Goal: Task Accomplishment & Management: Use online tool/utility

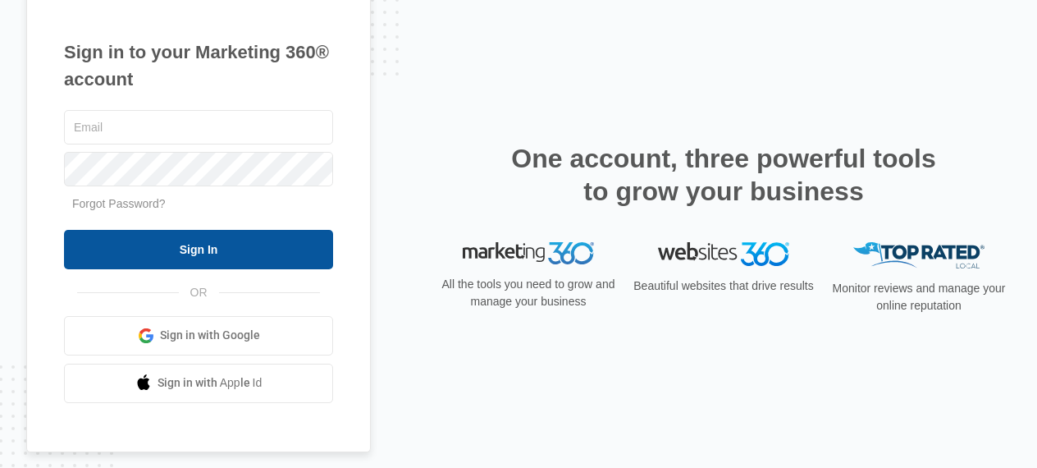
type input "[EMAIL_ADDRESS][DOMAIN_NAME]"
click at [244, 259] on input "Sign In" at bounding box center [198, 249] width 269 height 39
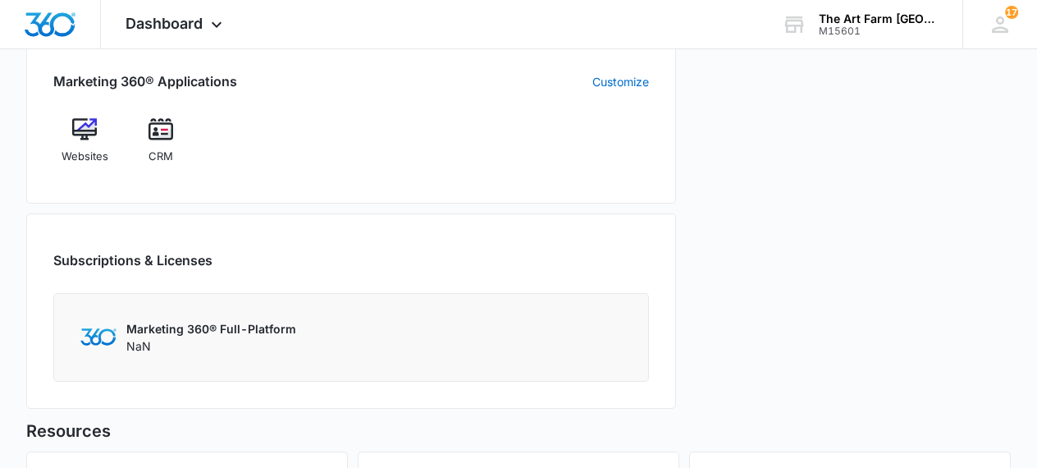
scroll to position [726, 0]
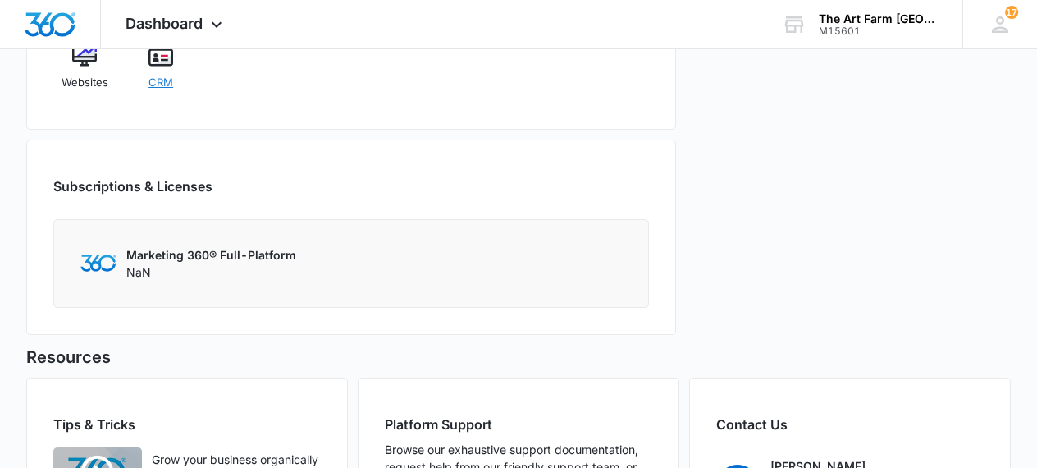
click at [153, 77] on span "CRM" at bounding box center [160, 83] width 25 height 16
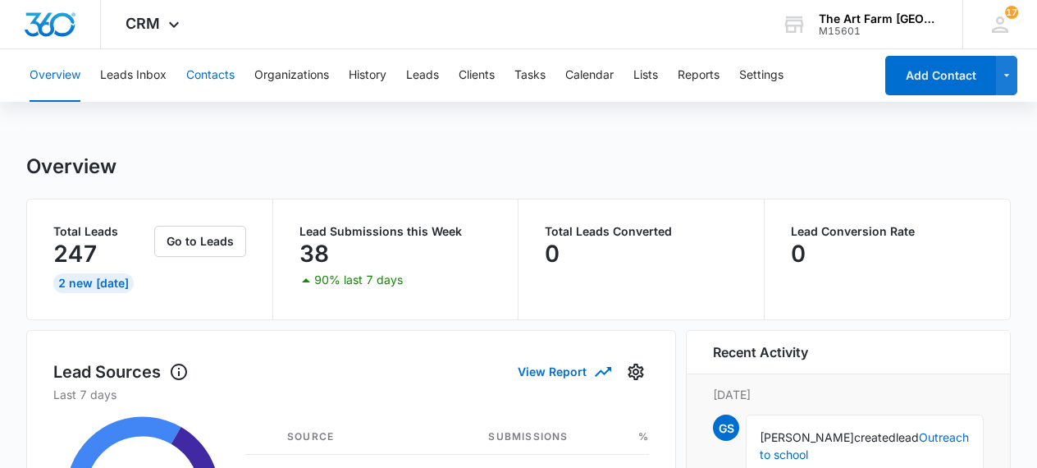
click at [220, 71] on button "Contacts" at bounding box center [210, 75] width 48 height 52
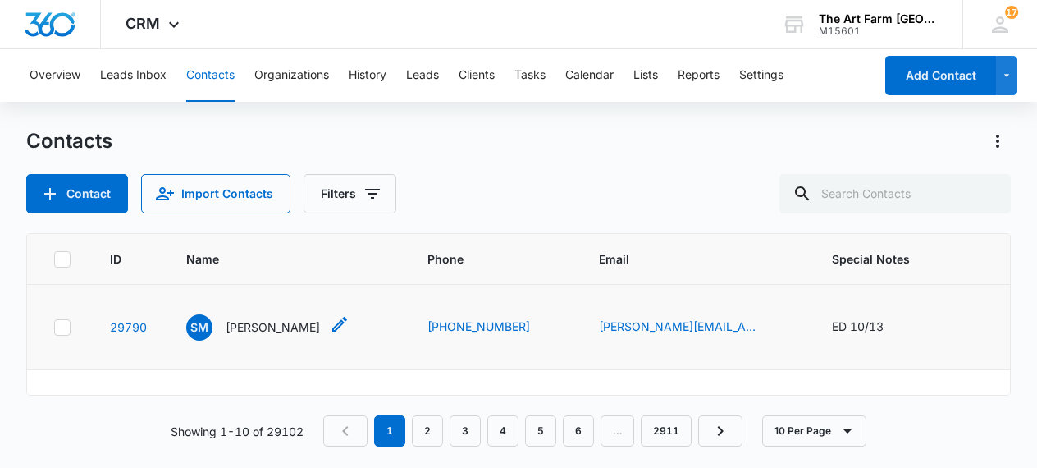
click at [299, 328] on p "Sara Melomedov" at bounding box center [273, 326] width 94 height 17
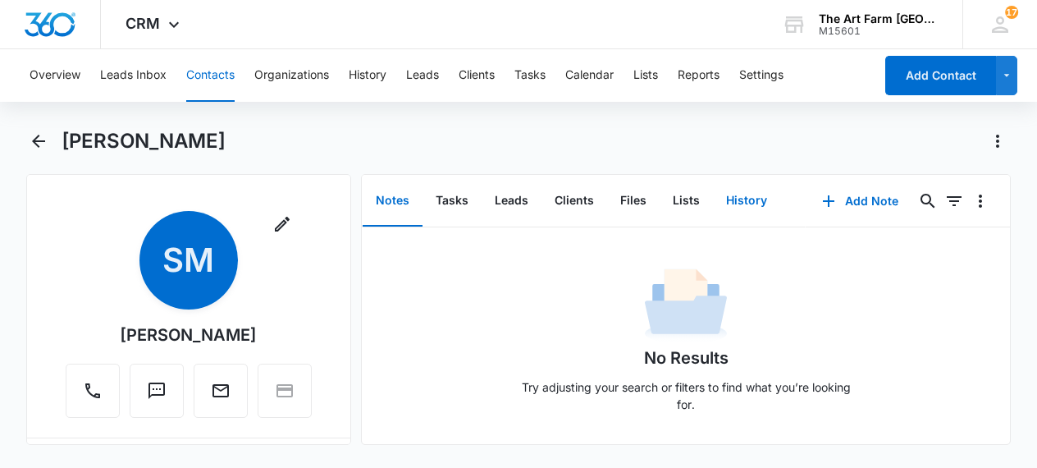
click at [733, 197] on button "History" at bounding box center [746, 201] width 67 height 51
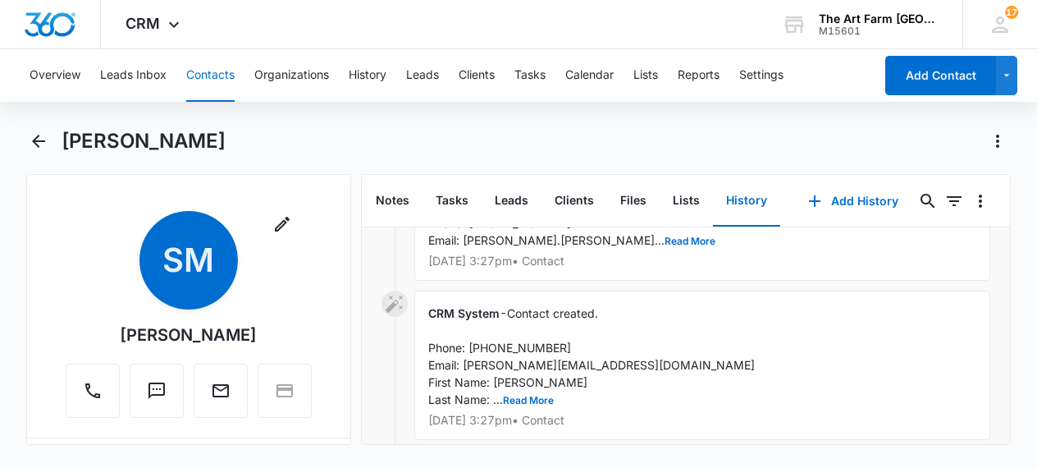
scroll to position [573, 0]
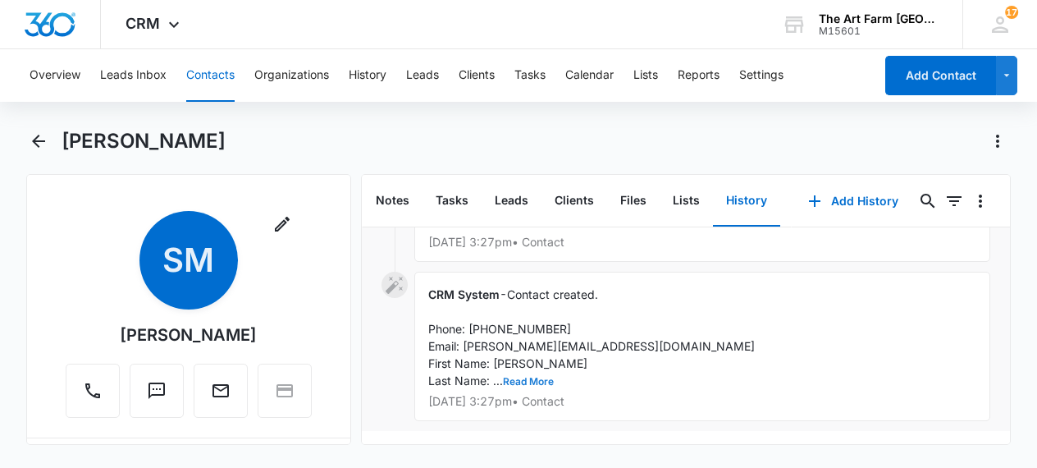
click at [535, 376] on button "Read More" at bounding box center [528, 381] width 51 height 10
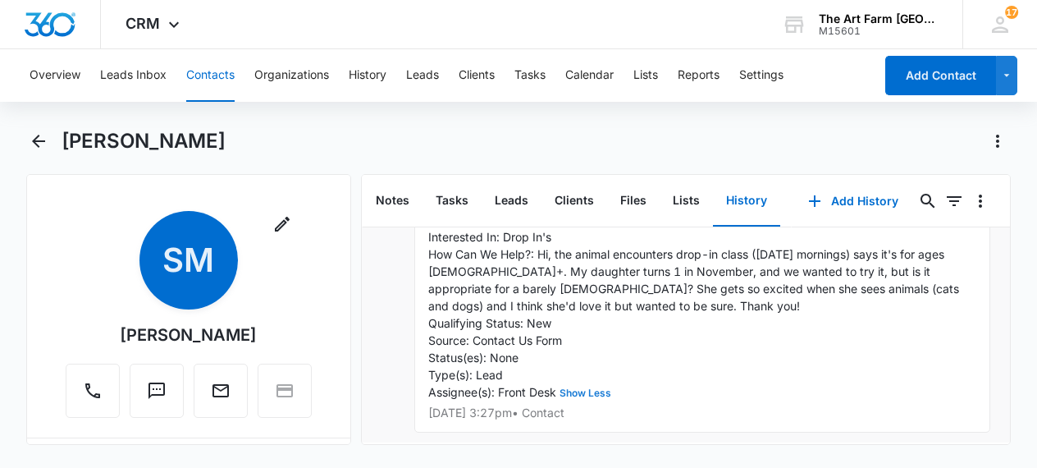
scroll to position [731, 0]
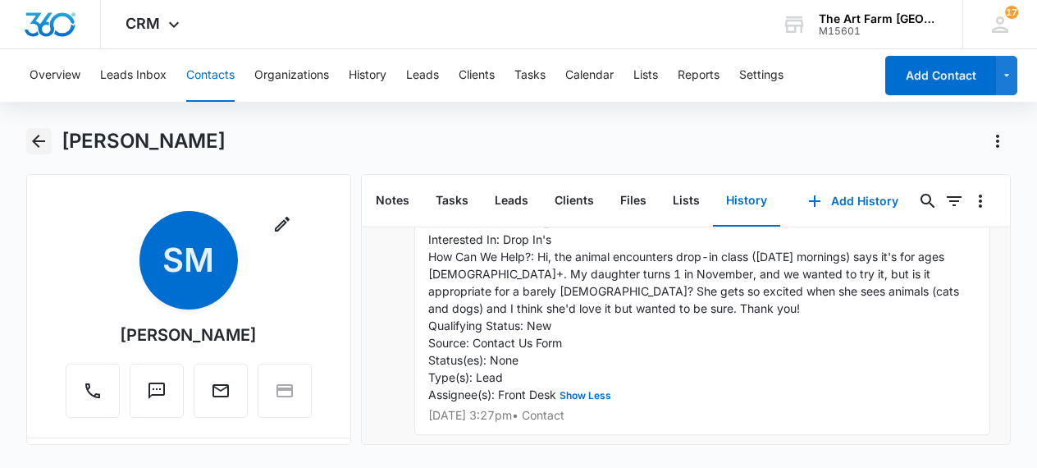
click at [39, 140] on icon "Back" at bounding box center [38, 141] width 13 height 13
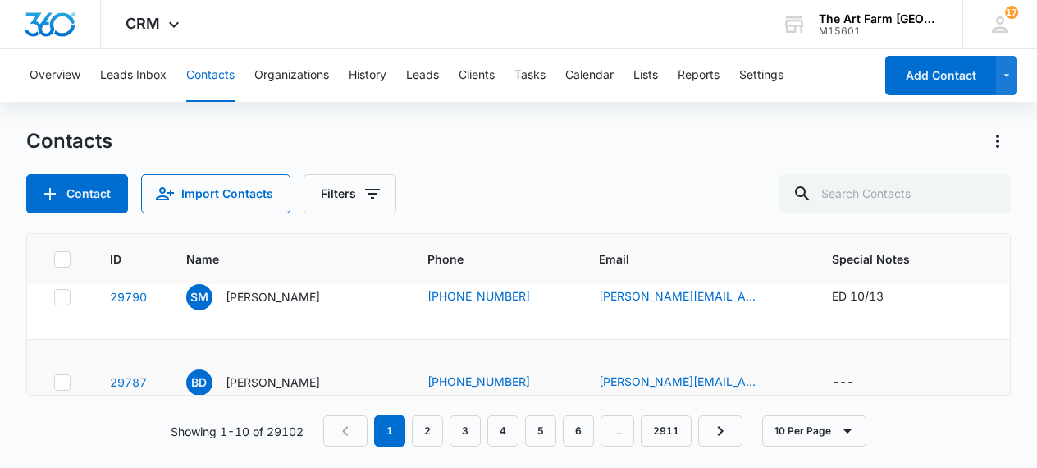
scroll to position [75, 0]
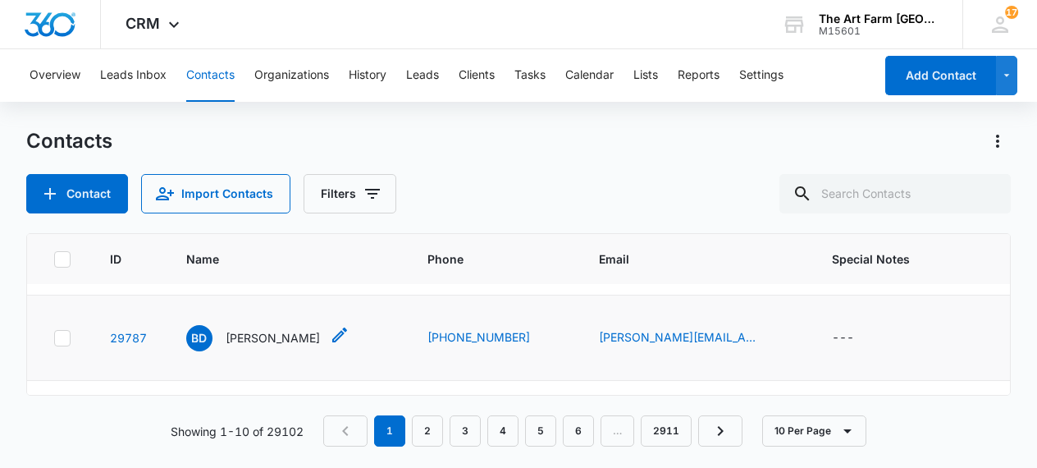
click at [271, 341] on p "Betty Desta" at bounding box center [273, 337] width 94 height 17
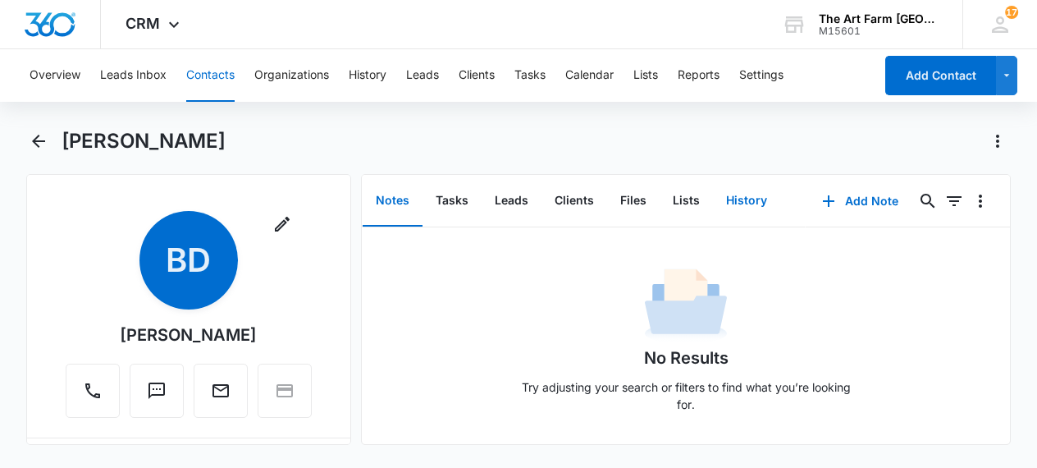
click at [747, 208] on button "History" at bounding box center [746, 201] width 67 height 51
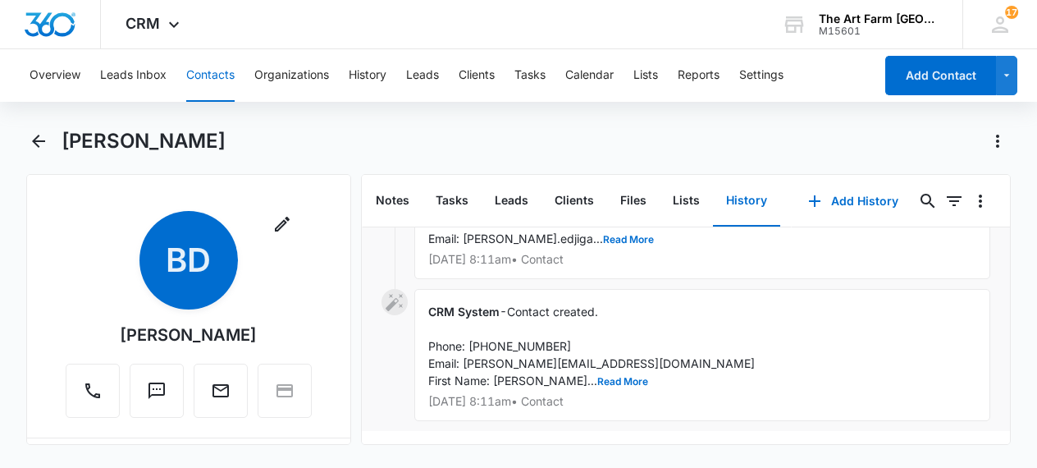
scroll to position [281, 0]
click at [597, 381] on button "Read More" at bounding box center [622, 381] width 51 height 10
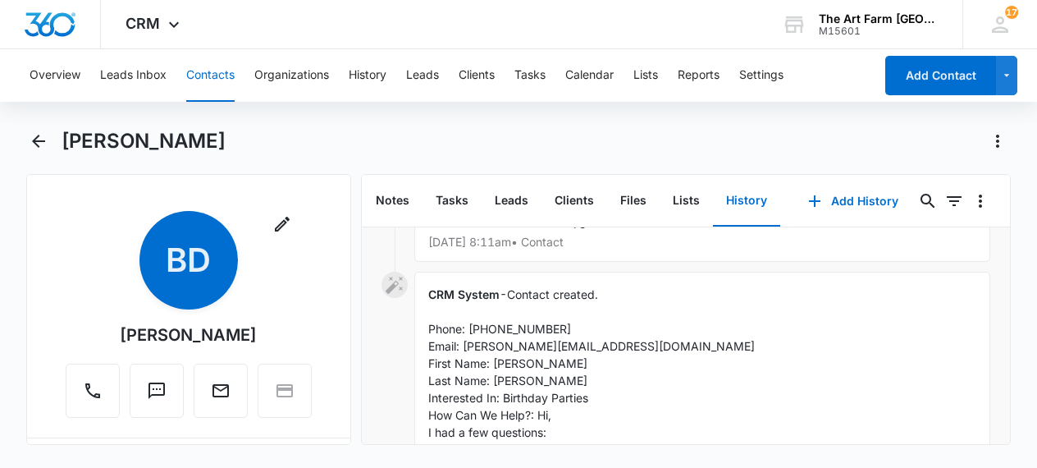
scroll to position [331, 0]
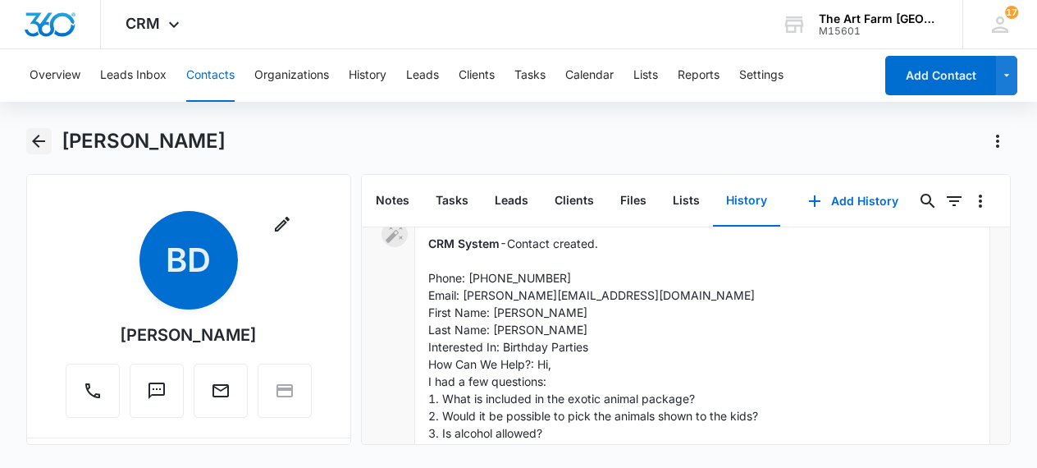
click at [43, 136] on icon "Back" at bounding box center [39, 141] width 20 height 20
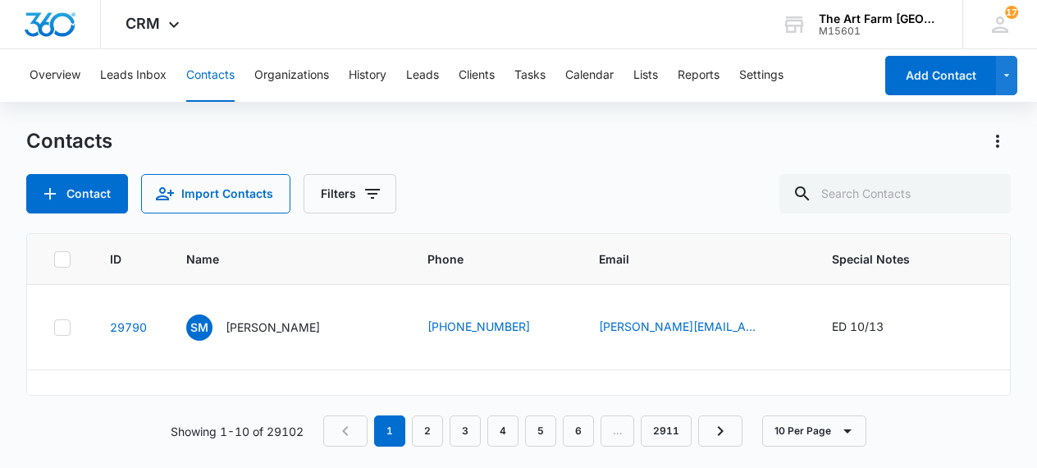
scroll to position [75, 0]
